Goal: Task Accomplishment & Management: Complete application form

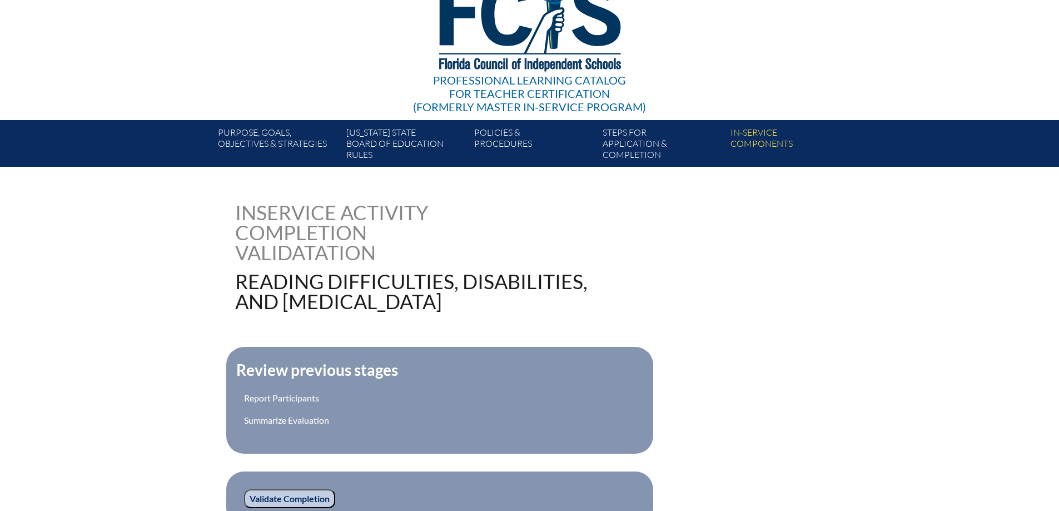
scroll to position [278, 0]
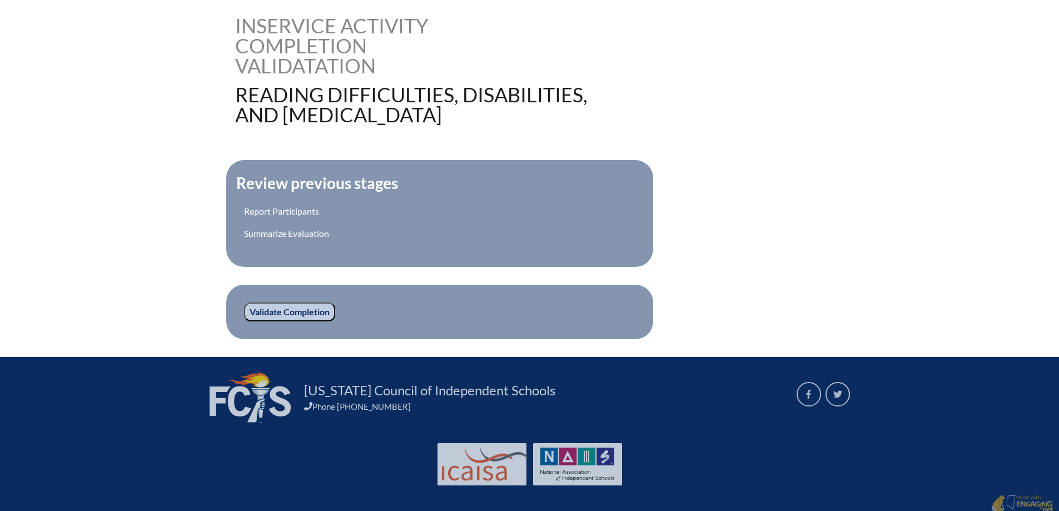
click at [313, 302] on input "Validate Completion" at bounding box center [289, 311] width 91 height 19
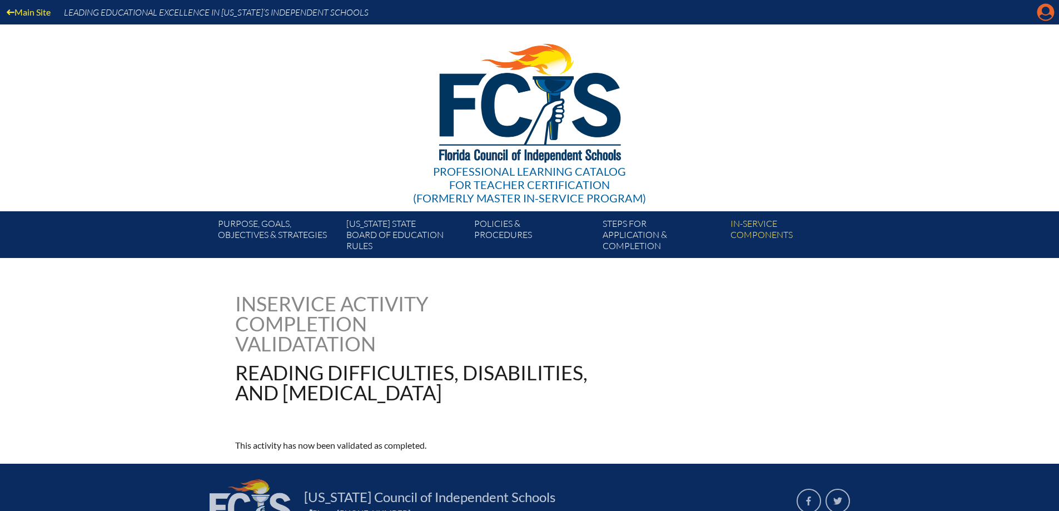
click at [1049, 7] on icon at bounding box center [1045, 12] width 17 height 17
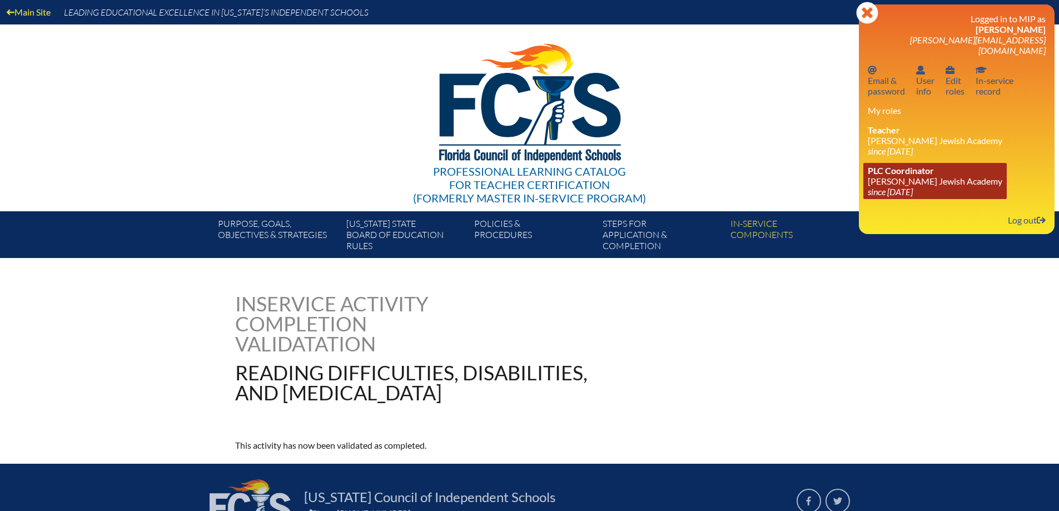
click at [895, 186] on icon "since [DATE]" at bounding box center [890, 191] width 45 height 11
click at [903, 186] on icon "since [DATE]" at bounding box center [890, 191] width 45 height 11
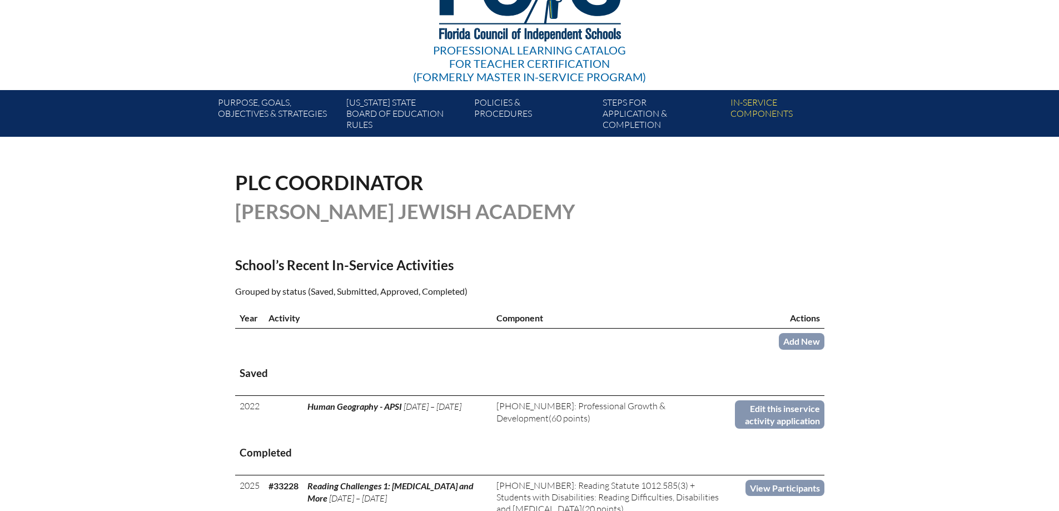
scroll to position [222, 0]
